Goal: Browse casually: Explore the website without a specific task or goal

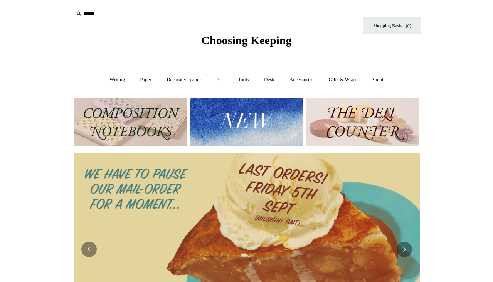
click at [220, 79] on link "Art +" at bounding box center [219, 80] width 20 height 20
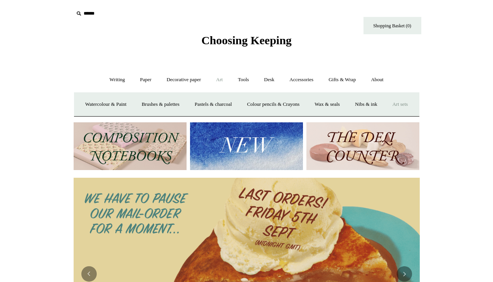
click at [385, 115] on link "Art sets" at bounding box center [399, 104] width 29 height 20
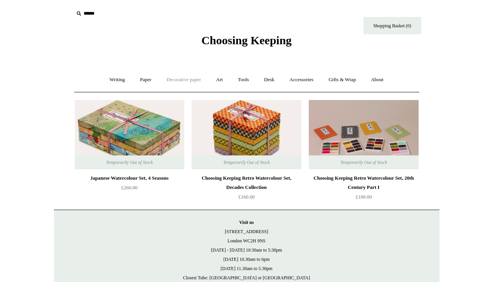
click at [175, 82] on link "Decorative paper +" at bounding box center [183, 80] width 48 height 20
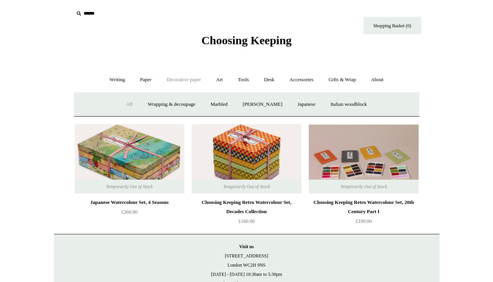
click at [129, 104] on link "All" at bounding box center [129, 104] width 20 height 20
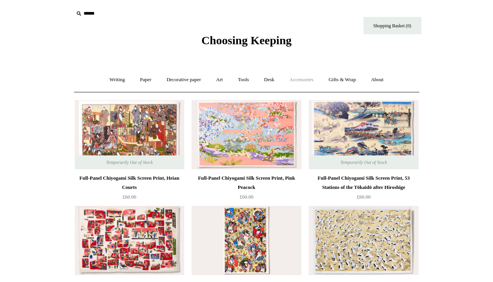
click at [317, 81] on link "Accessories +" at bounding box center [301, 80] width 38 height 20
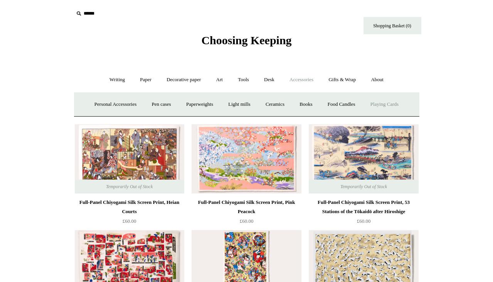
click at [391, 106] on link "Playing Cards" at bounding box center [384, 104] width 42 height 20
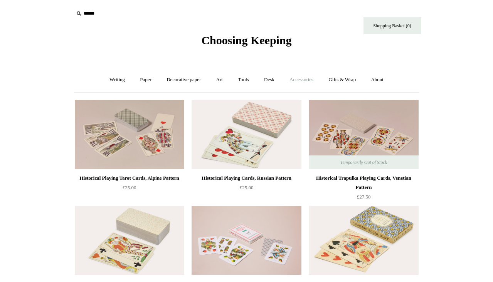
click at [293, 79] on link "Accessories +" at bounding box center [301, 80] width 38 height 20
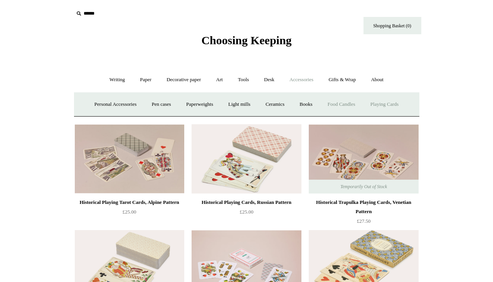
click at [342, 107] on link "Food Candles" at bounding box center [341, 104] width 42 height 20
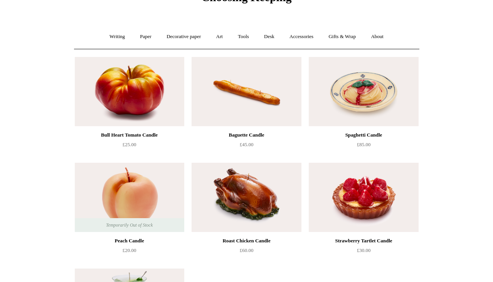
scroll to position [12, 0]
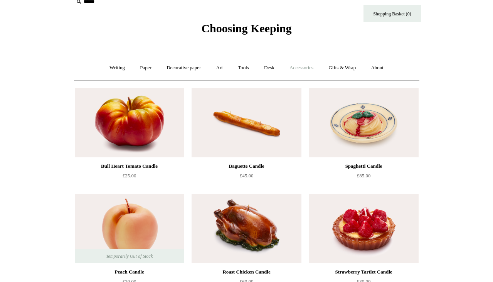
click at [304, 70] on link "Accessories +" at bounding box center [301, 68] width 38 height 20
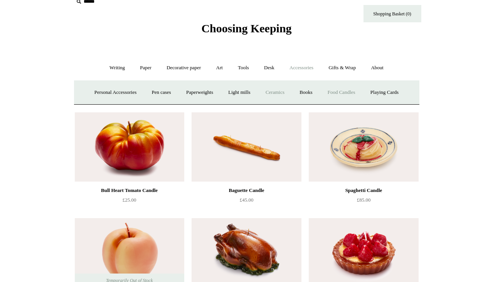
click at [276, 92] on link "Ceramics +" at bounding box center [274, 92] width 33 height 20
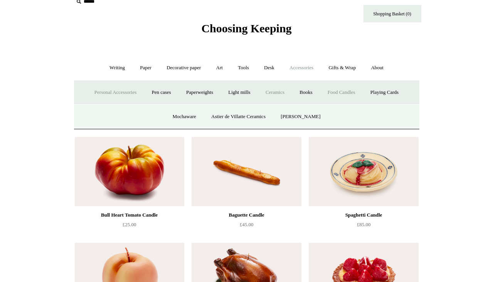
click at [97, 91] on link "Personal Accessories +" at bounding box center [115, 92] width 56 height 20
click at [304, 113] on link "Desk Friends" at bounding box center [319, 117] width 40 height 20
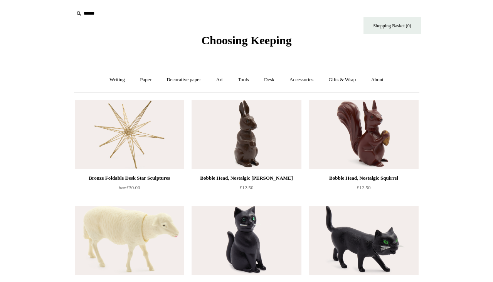
click at [120, 138] on img at bounding box center [129, 134] width 109 height 69
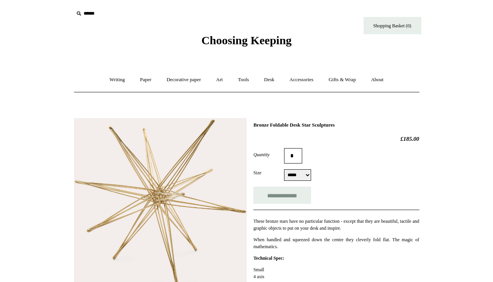
select select "*****"
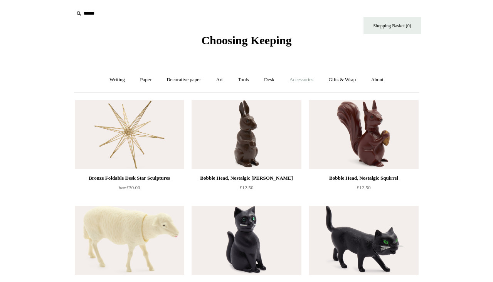
click at [302, 76] on link "Accessories +" at bounding box center [301, 80] width 38 height 20
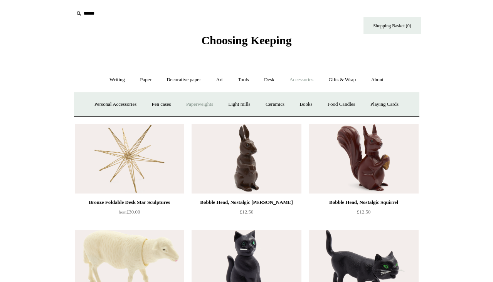
click at [201, 101] on link "Paperweights +" at bounding box center [199, 104] width 41 height 20
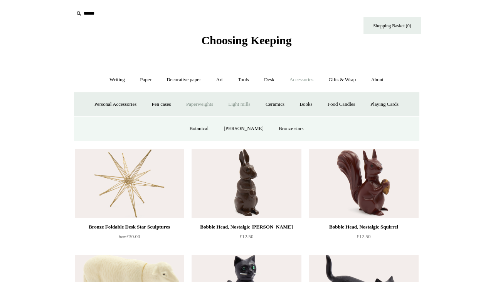
click at [248, 106] on link "Light mills" at bounding box center [239, 104] width 36 height 20
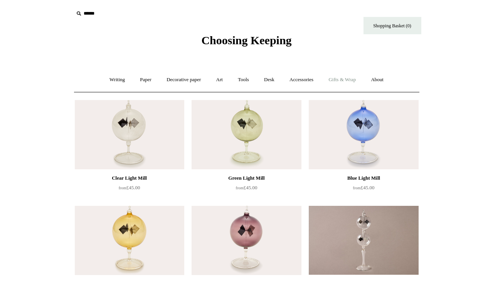
click at [339, 81] on link "Gifts & Wrap +" at bounding box center [341, 80] width 41 height 20
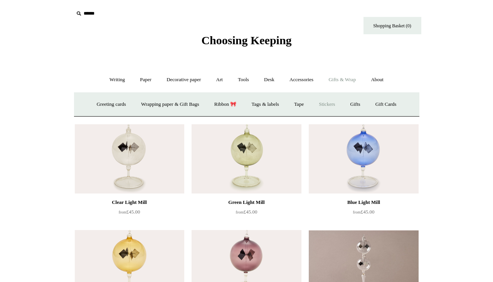
click at [326, 105] on link "Stickers" at bounding box center [327, 104] width 30 height 20
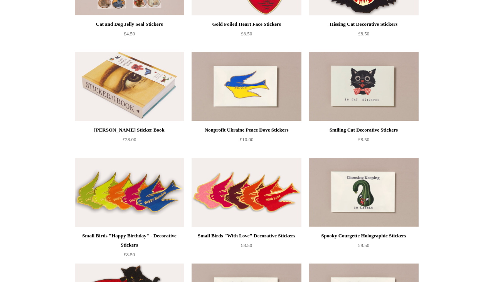
scroll to position [24, 0]
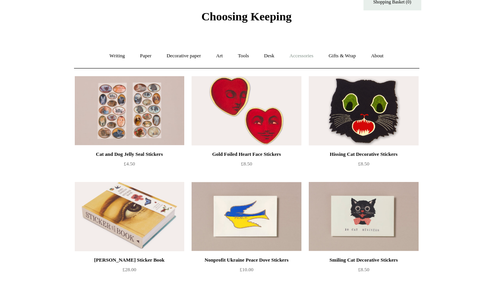
click at [303, 56] on link "Accessories +" at bounding box center [301, 56] width 38 height 20
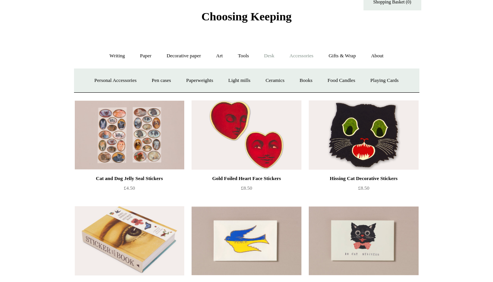
click at [268, 57] on link "Desk +" at bounding box center [269, 56] width 24 height 20
click at [246, 57] on link "Tools +" at bounding box center [243, 56] width 25 height 20
click at [216, 57] on link "Art +" at bounding box center [219, 56] width 20 height 20
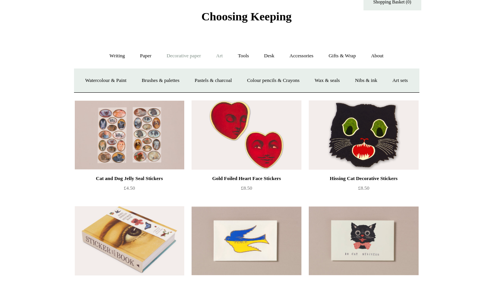
click at [188, 53] on link "Decorative paper +" at bounding box center [183, 56] width 48 height 20
click at [155, 53] on ul "Writing + Pens by brand + Kaweco Lamy Ohnishi Seisakusho Pelikan Tetzbo Pilot P…" at bounding box center [246, 56] width 288 height 20
click at [142, 55] on link "Paper +" at bounding box center [145, 56] width 25 height 20
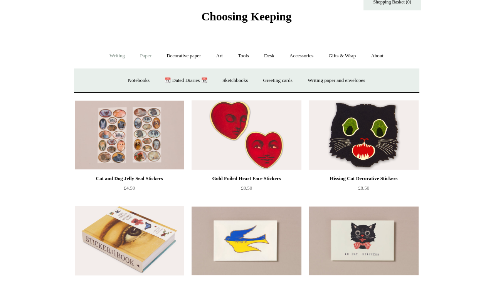
click at [118, 55] on link "Writing +" at bounding box center [116, 56] width 29 height 20
